Goal: Information Seeking & Learning: Learn about a topic

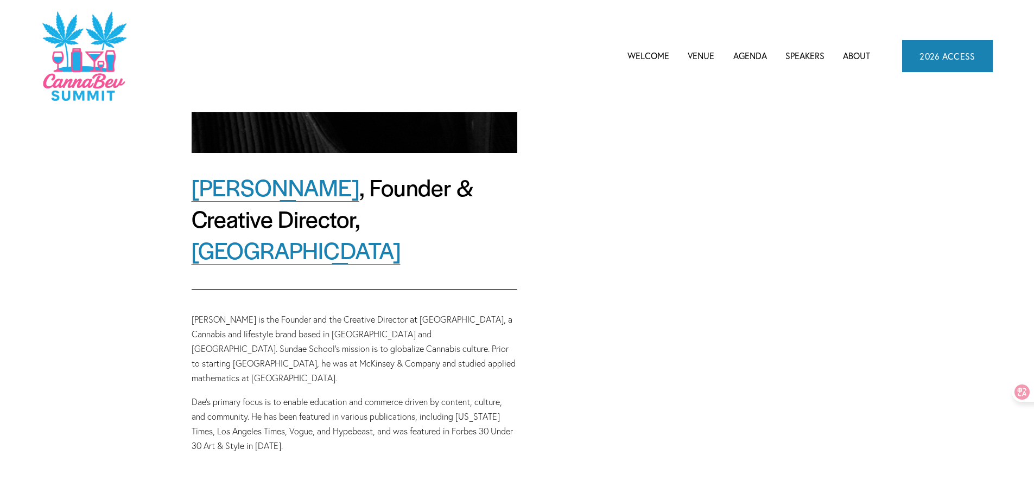
scroll to position [488, 0]
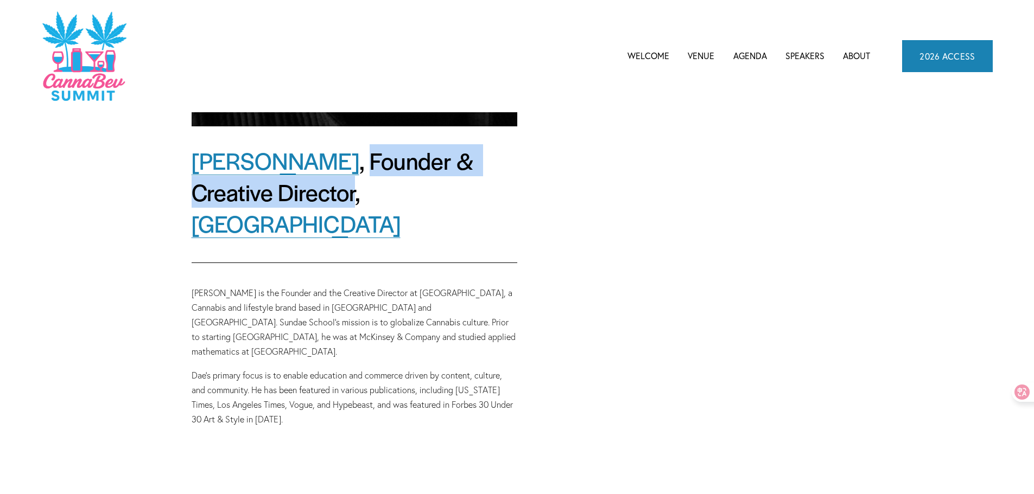
drag, startPoint x: 285, startPoint y: 161, endPoint x: 266, endPoint y: 199, distance: 42.5
click at [266, 199] on h2 "[PERSON_NAME] , Founder & Creative Director, Sundae School" at bounding box center [355, 192] width 326 height 95
copy h2 "Founder & Creative Director"
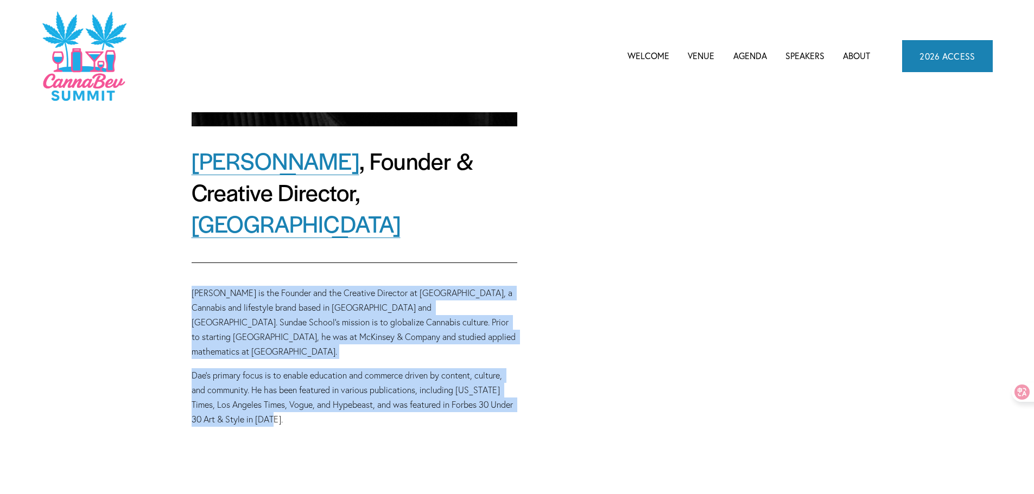
drag, startPoint x: 194, startPoint y: 260, endPoint x: 317, endPoint y: 386, distance: 176.1
click at [317, 386] on div "[PERSON_NAME] is the Founder and the Creative Director at [GEOGRAPHIC_DATA], a …" at bounding box center [354, 357] width 344 height 160
copy div "[PERSON_NAME] is the Founder and the Creative Director at [GEOGRAPHIC_DATA], a …"
click at [654, 352] on div "[PERSON_NAME] , Founder & Creative Director, Sundae School [PERSON_NAME] is the…" at bounding box center [517, 64] width 734 height 881
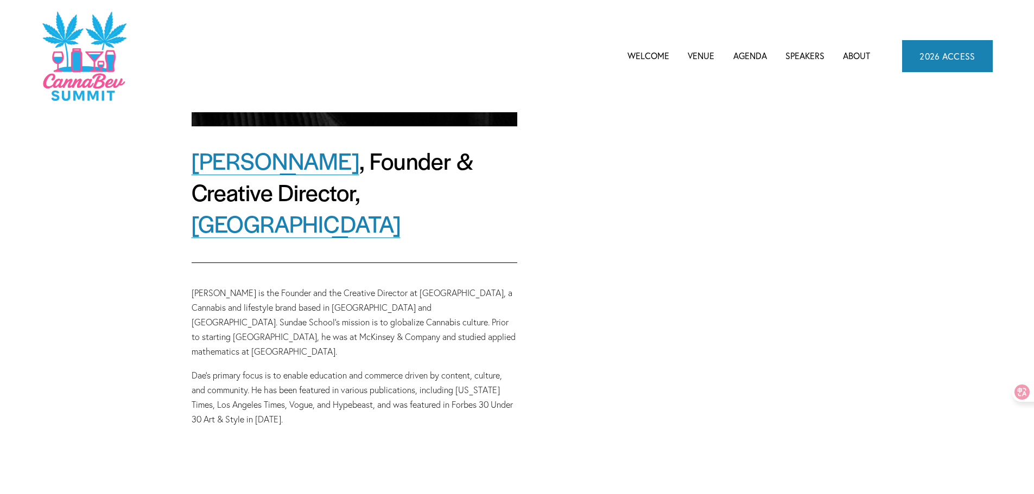
click at [590, 337] on div "[PERSON_NAME] , Founder & Creative Director, Sundae School [PERSON_NAME] is the…" at bounding box center [517, 64] width 734 height 881
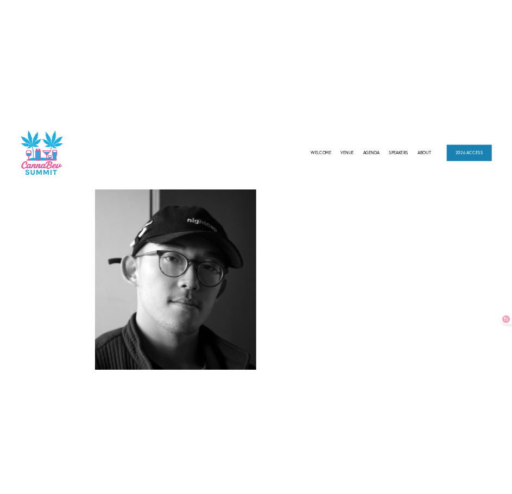
scroll to position [0, 0]
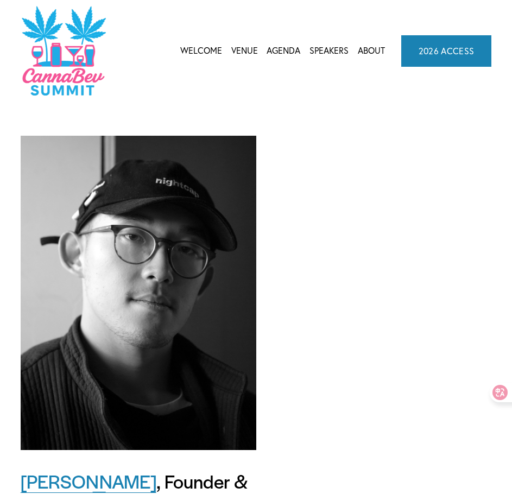
click at [358, 156] on div "[PERSON_NAME] , Founder & Creative Director, Sundae School [PERSON_NAME] is the…" at bounding box center [256, 461] width 512 height 718
drag, startPoint x: 0, startPoint y: 0, endPoint x: 292, endPoint y: 136, distance: 322.4
click at [292, 136] on div "[PERSON_NAME] , Founder & Creative Director, Sundae School [PERSON_NAME] is the…" at bounding box center [256, 461] width 512 height 718
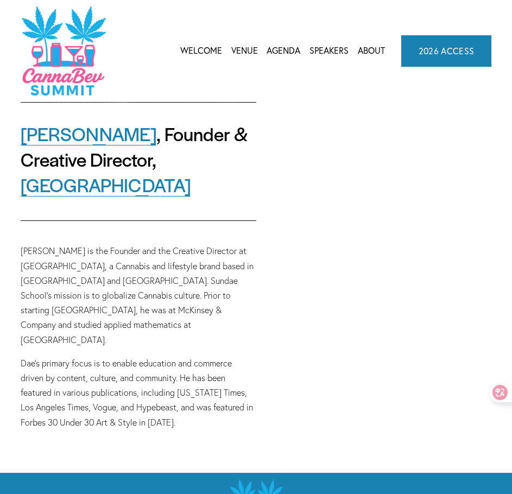
scroll to position [421, 0]
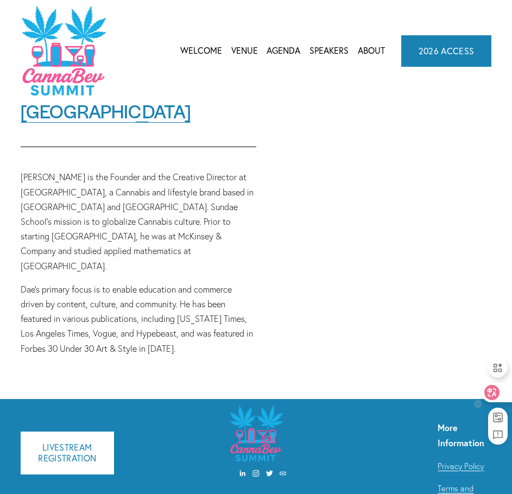
click at [479, 406] on icon at bounding box center [478, 404] width 8 height 8
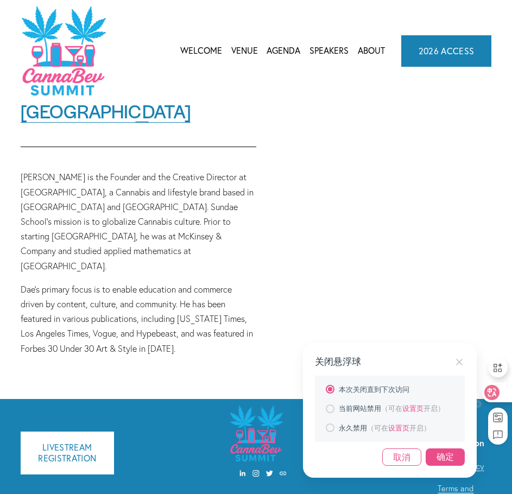
click at [449, 462] on div "确定" at bounding box center [444, 456] width 39 height 17
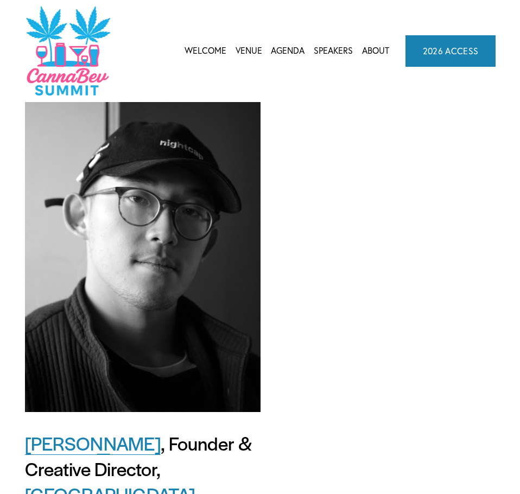
scroll to position [0, 0]
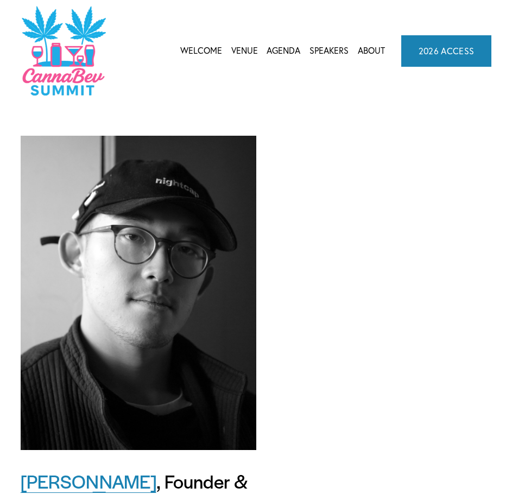
click at [343, 303] on div "[PERSON_NAME] , Founder & Creative Director, Sundae School [PERSON_NAME] is the…" at bounding box center [256, 461] width 512 height 718
drag, startPoint x: 499, startPoint y: 7, endPoint x: 315, endPoint y: 155, distance: 236.5
click at [315, 155] on div "[PERSON_NAME] , Founder & Creative Director, Sundae School [PERSON_NAME] is the…" at bounding box center [256, 461] width 512 height 718
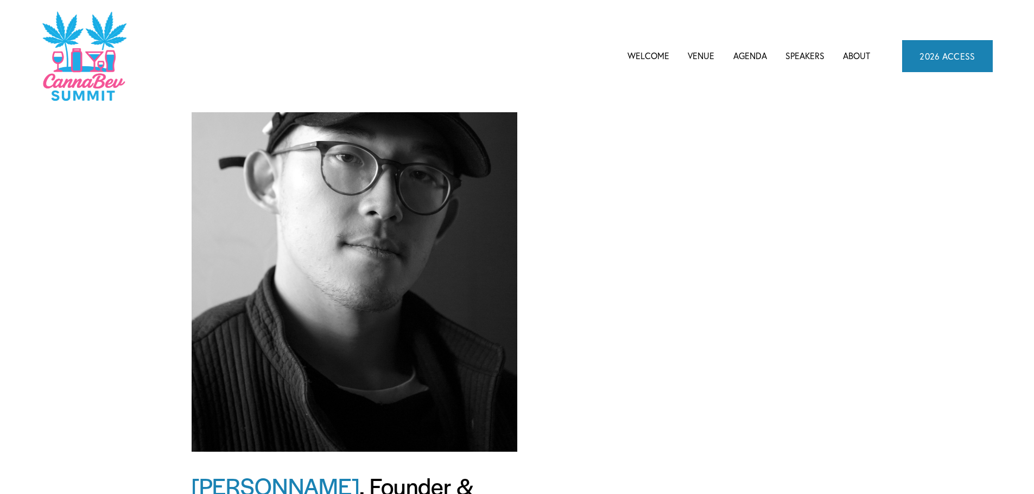
scroll to position [434, 0]
